Goal: Check status

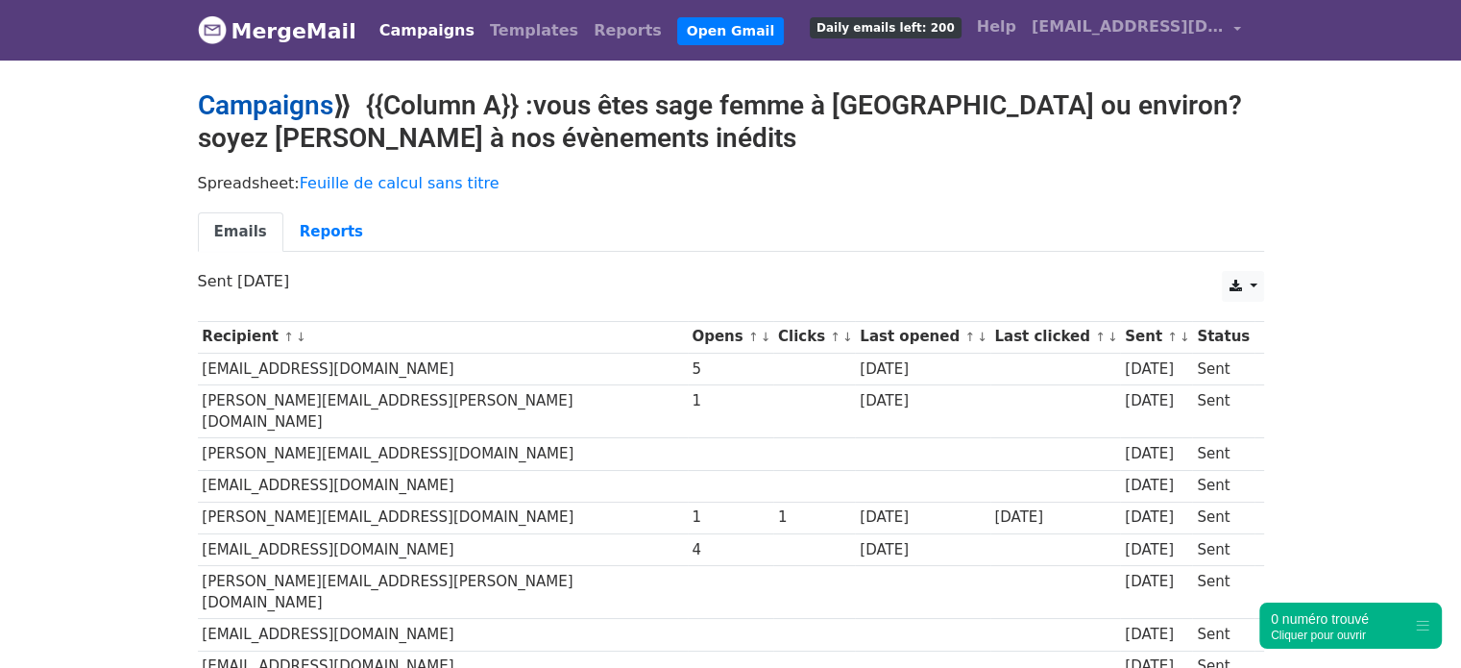
click at [287, 110] on link "Campaigns" at bounding box center [265, 105] width 135 height 32
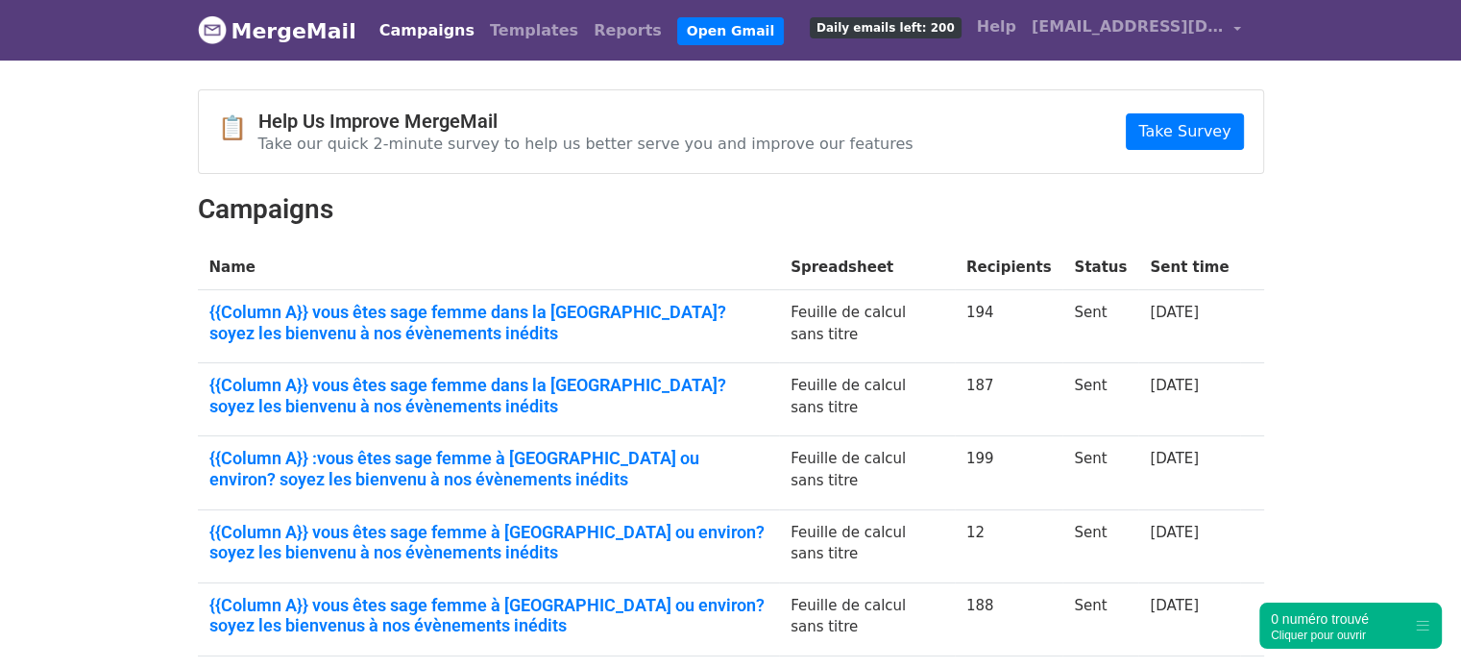
click at [426, 37] on link "Campaigns" at bounding box center [427, 31] width 110 height 38
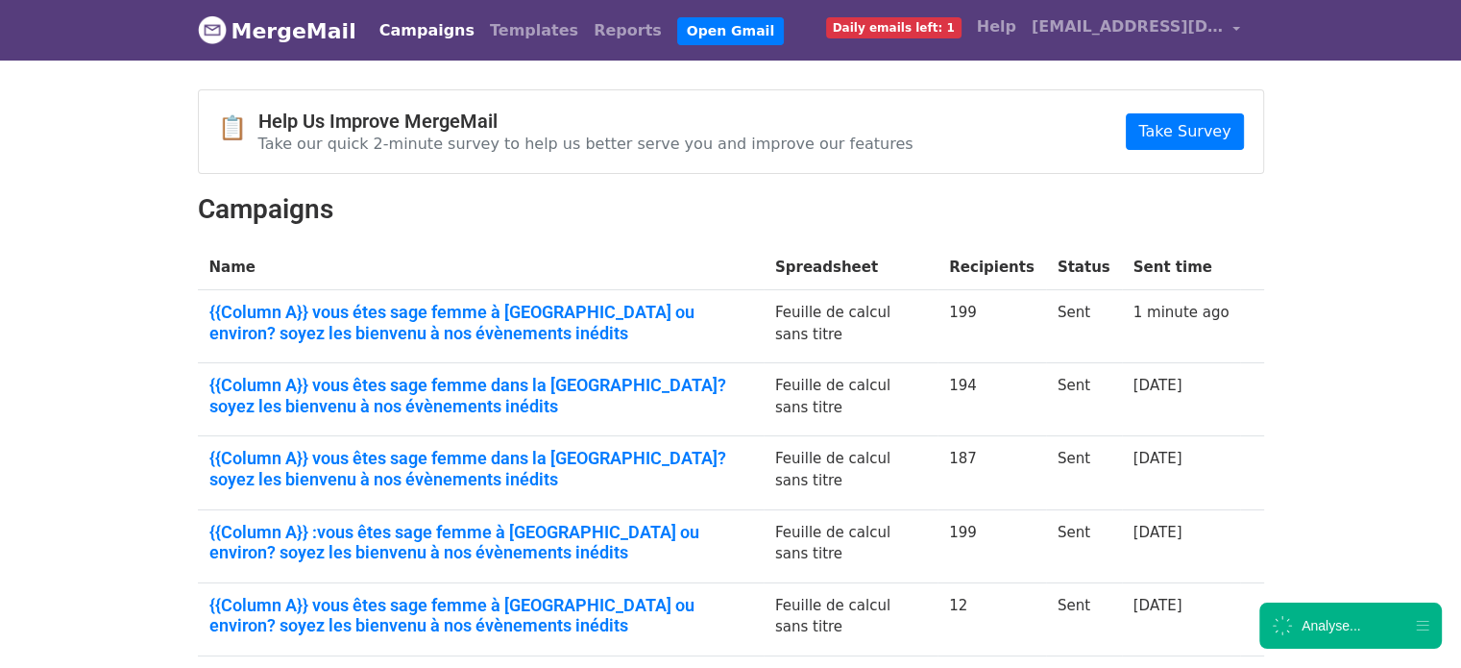
click at [430, 310] on link "{{Column A}} vous étes sage femme à marseille ou environ? soyez les bienvenu à …" at bounding box center [480, 322] width 543 height 41
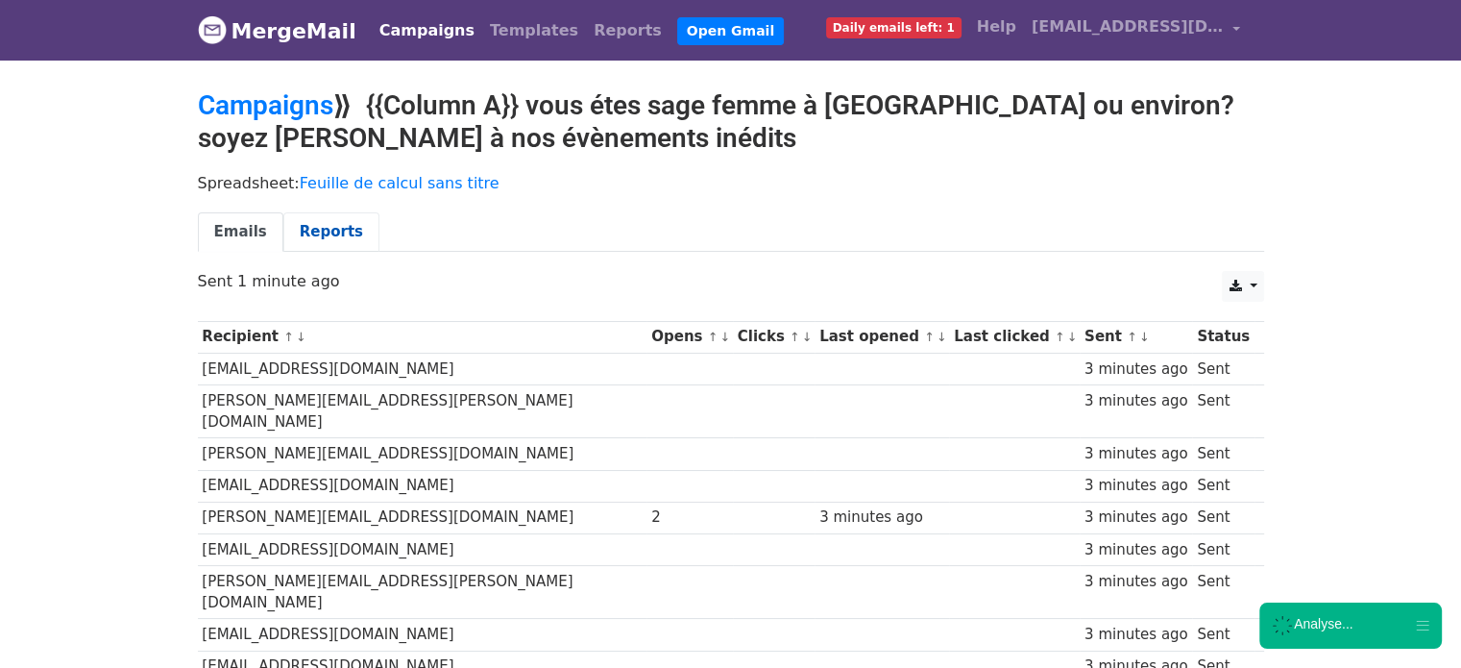
click at [335, 227] on link "Reports" at bounding box center [331, 231] width 96 height 39
